Goal: Find specific page/section: Find specific page/section

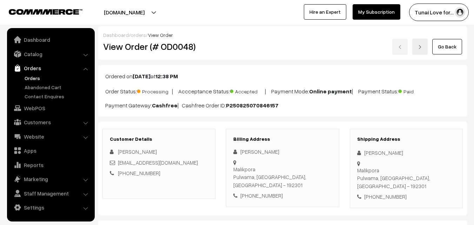
scroll to position [333, 0]
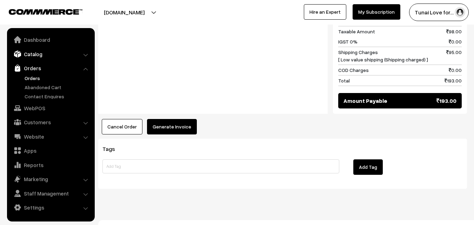
click at [34, 52] on link "Catalog" at bounding box center [50, 54] width 83 height 13
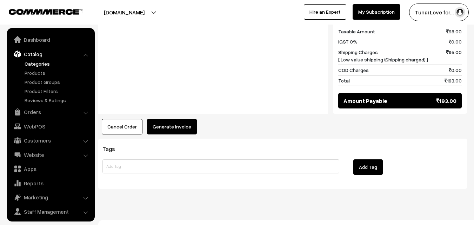
click at [37, 65] on link "Categories" at bounding box center [57, 63] width 69 height 7
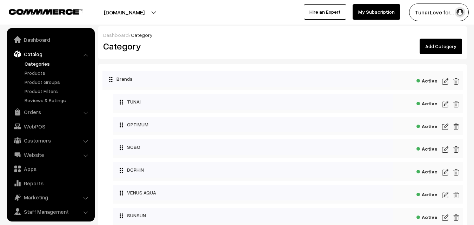
scroll to position [18, 0]
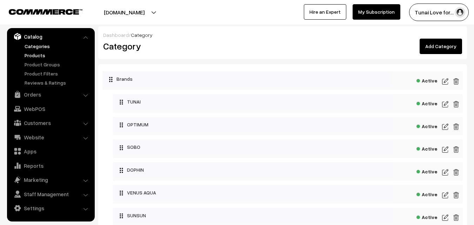
click at [38, 58] on link "Products" at bounding box center [57, 55] width 69 height 7
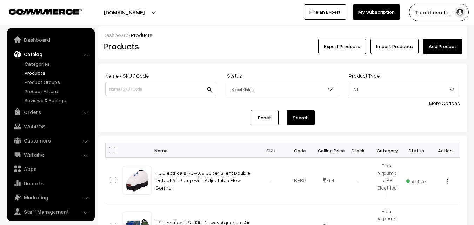
scroll to position [18, 0]
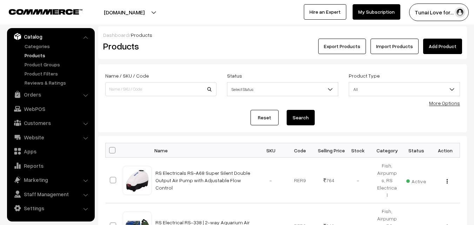
click at [451, 105] on link "More Options" at bounding box center [444, 103] width 31 height 6
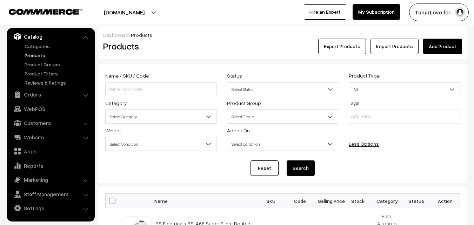
click at [158, 115] on span "Select Category" at bounding box center [161, 116] width 110 height 12
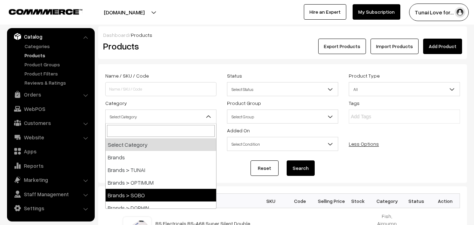
select select "37"
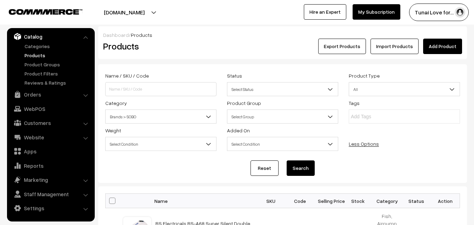
click at [303, 168] on button "Search" at bounding box center [301, 167] width 28 height 15
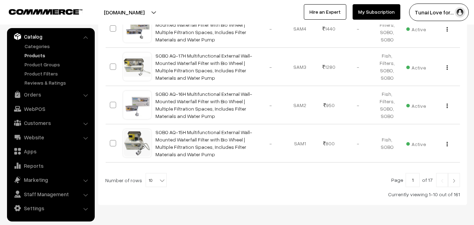
scroll to position [448, 0]
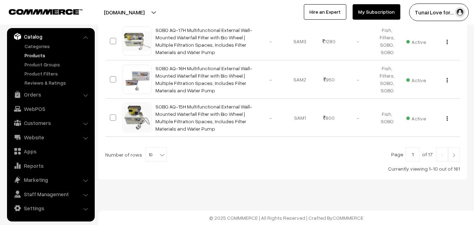
click at [159, 154] on b at bounding box center [162, 154] width 7 height 7
select select "100"
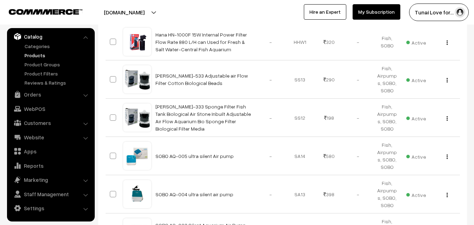
scroll to position [3508, 0]
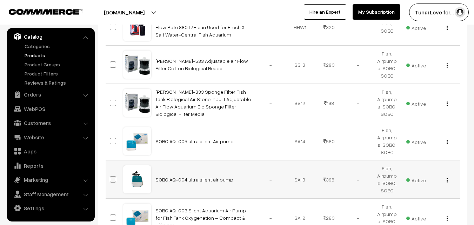
click at [448, 176] on div "View Edit Delete" at bounding box center [445, 179] width 21 height 7
click at [446, 177] on button "button" at bounding box center [447, 180] width 2 height 6
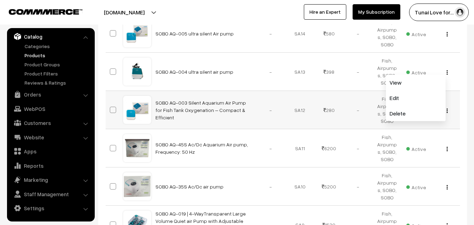
scroll to position [3651, 0]
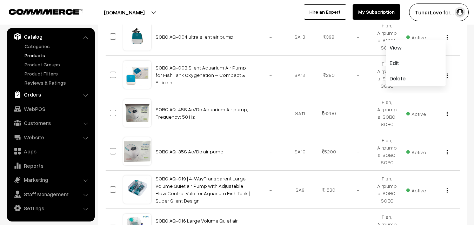
click at [32, 95] on link "Orders" at bounding box center [50, 94] width 83 height 13
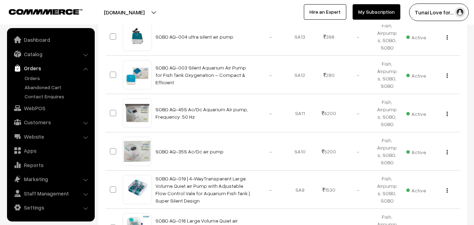
scroll to position [0, 0]
click at [32, 68] on link "Orders" at bounding box center [50, 68] width 83 height 13
click at [33, 74] on link "Orders" at bounding box center [57, 77] width 69 height 7
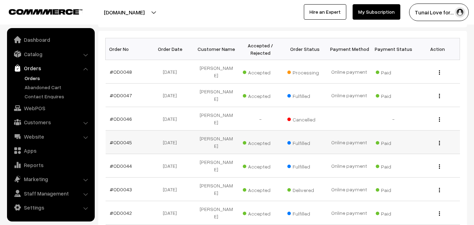
scroll to position [105, 0]
click at [32, 75] on link "Orders" at bounding box center [57, 77] width 69 height 7
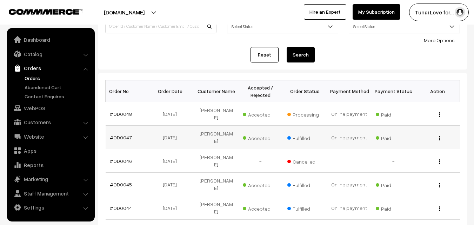
scroll to position [70, 0]
